Goal: Task Accomplishment & Management: Manage account settings

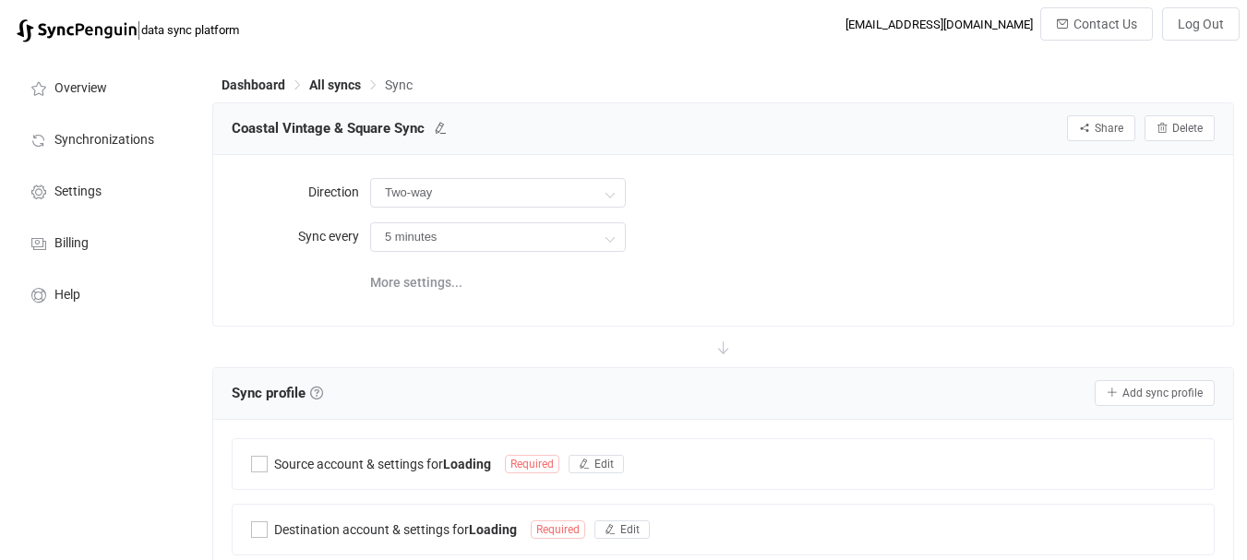
type input "Shopify → Square"
type input "10 minutes"
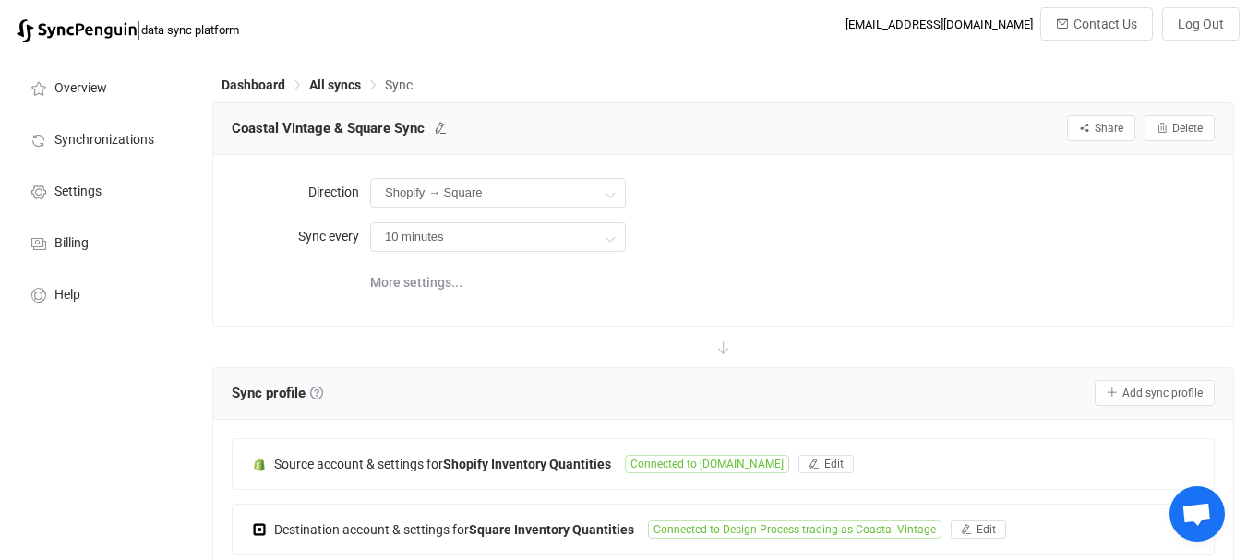
click at [1181, 183] on div "Shopify → Square Two-way Square Shopify Shopify Square" at bounding box center [792, 193] width 845 height 38
click at [1149, 94] on div "Dashboard All syncs Sync" at bounding box center [723, 89] width 1022 height 28
click at [997, 18] on div "hello@coastalvintage.com.au" at bounding box center [939, 25] width 187 height 14
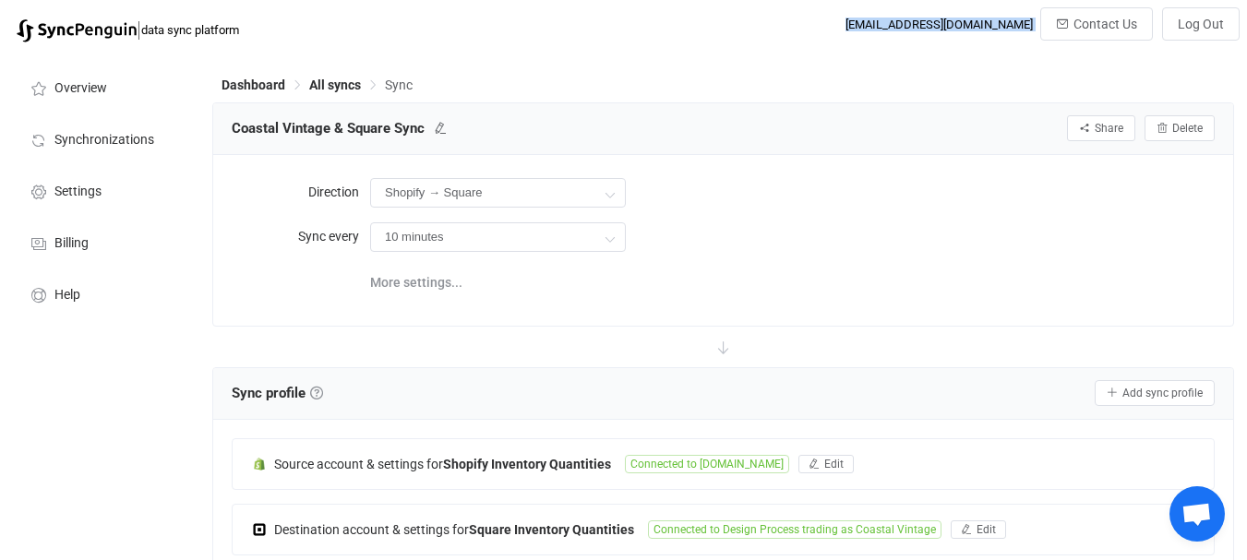
click at [997, 18] on div "hello@coastalvintage.com.au" at bounding box center [939, 25] width 187 height 14
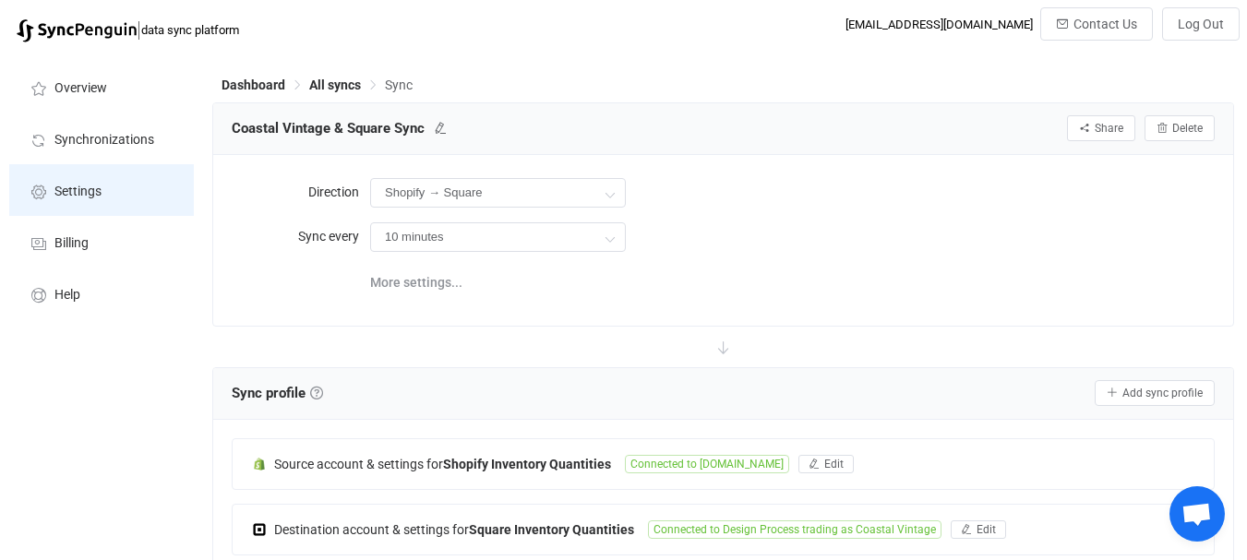
click at [104, 204] on li "Settings" at bounding box center [101, 190] width 185 height 52
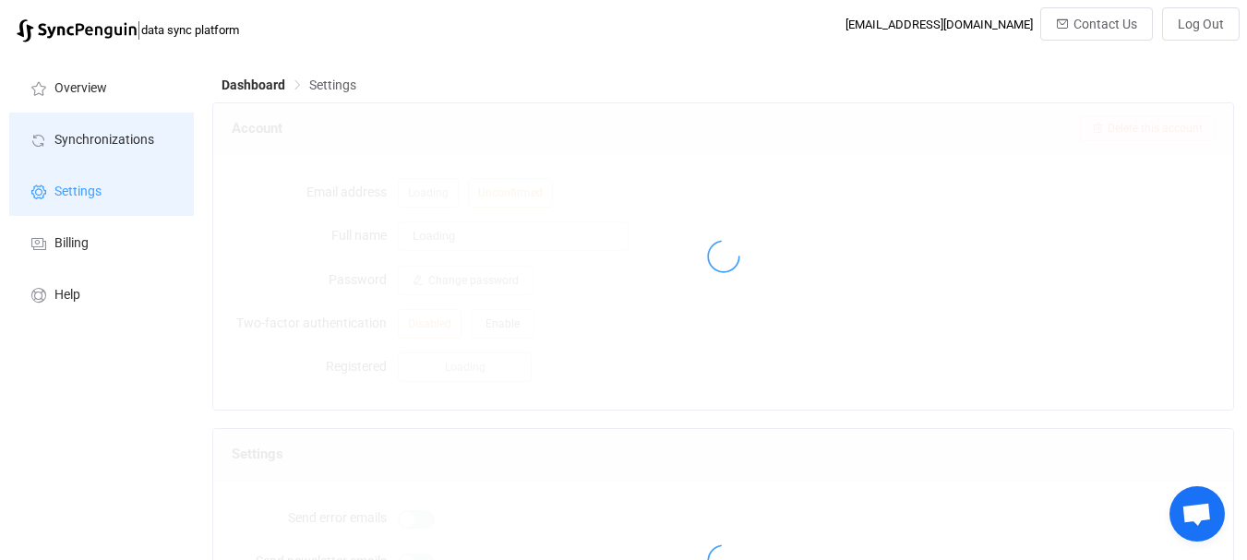
type input "Coastal Vintage"
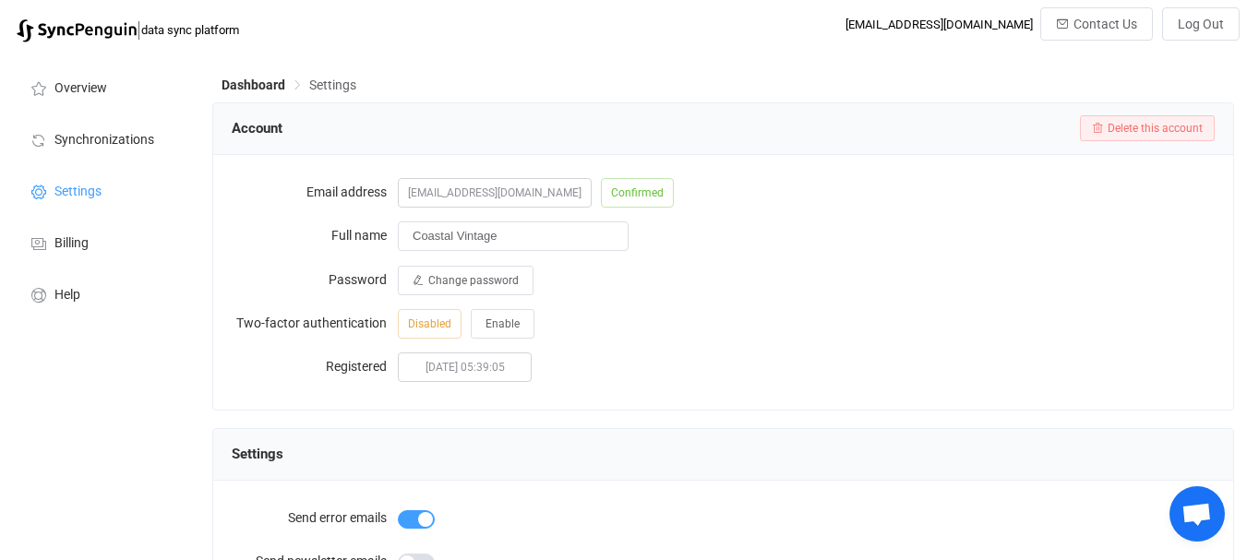
click at [488, 192] on span "hello@coastalvintage.com.au" at bounding box center [495, 193] width 194 height 30
click at [703, 280] on div "Change password" at bounding box center [806, 279] width 817 height 37
